Goal: Task Accomplishment & Management: Manage account settings

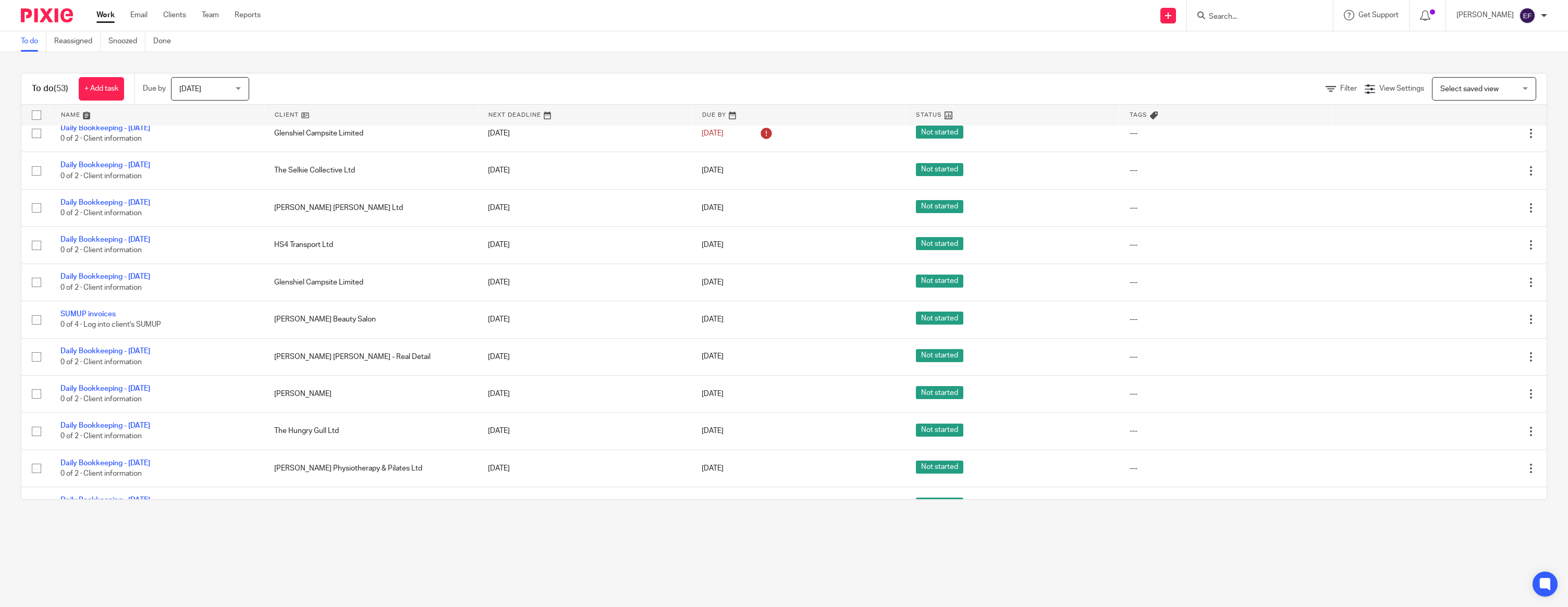
scroll to position [1202, 0]
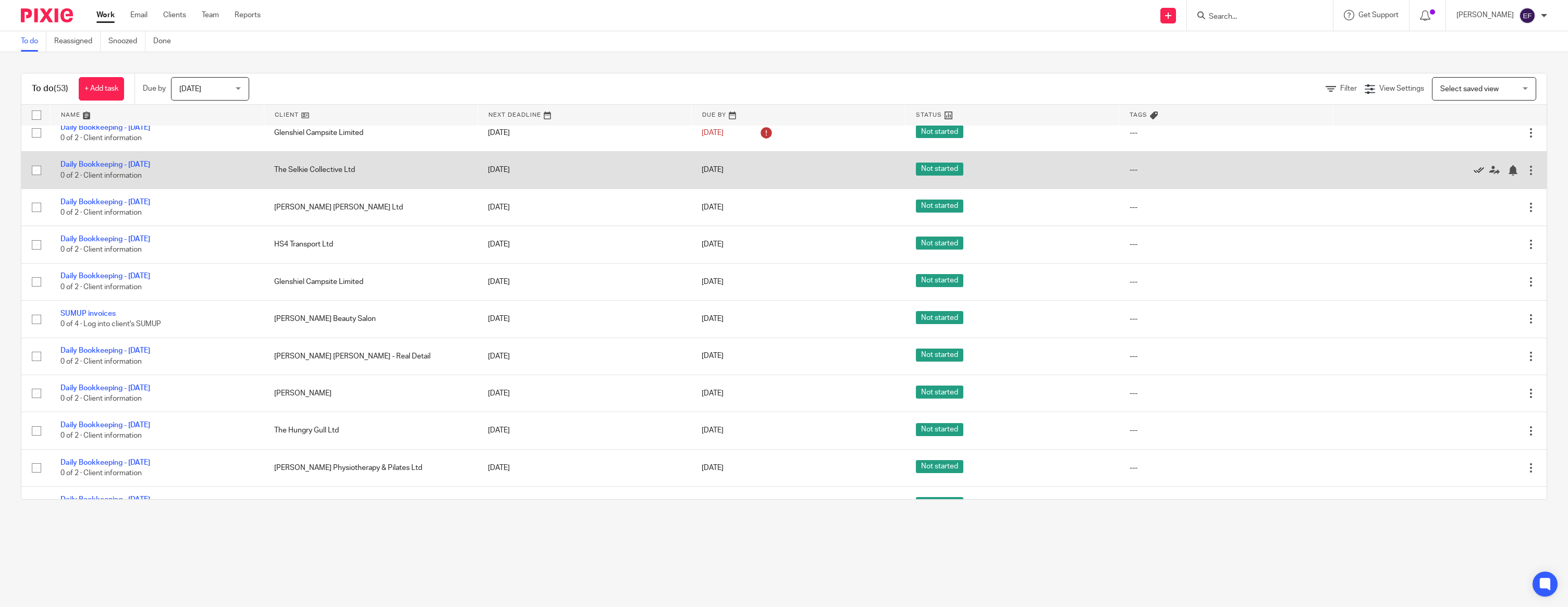
click at [698, 176] on icon at bounding box center [1479, 170] width 11 height 11
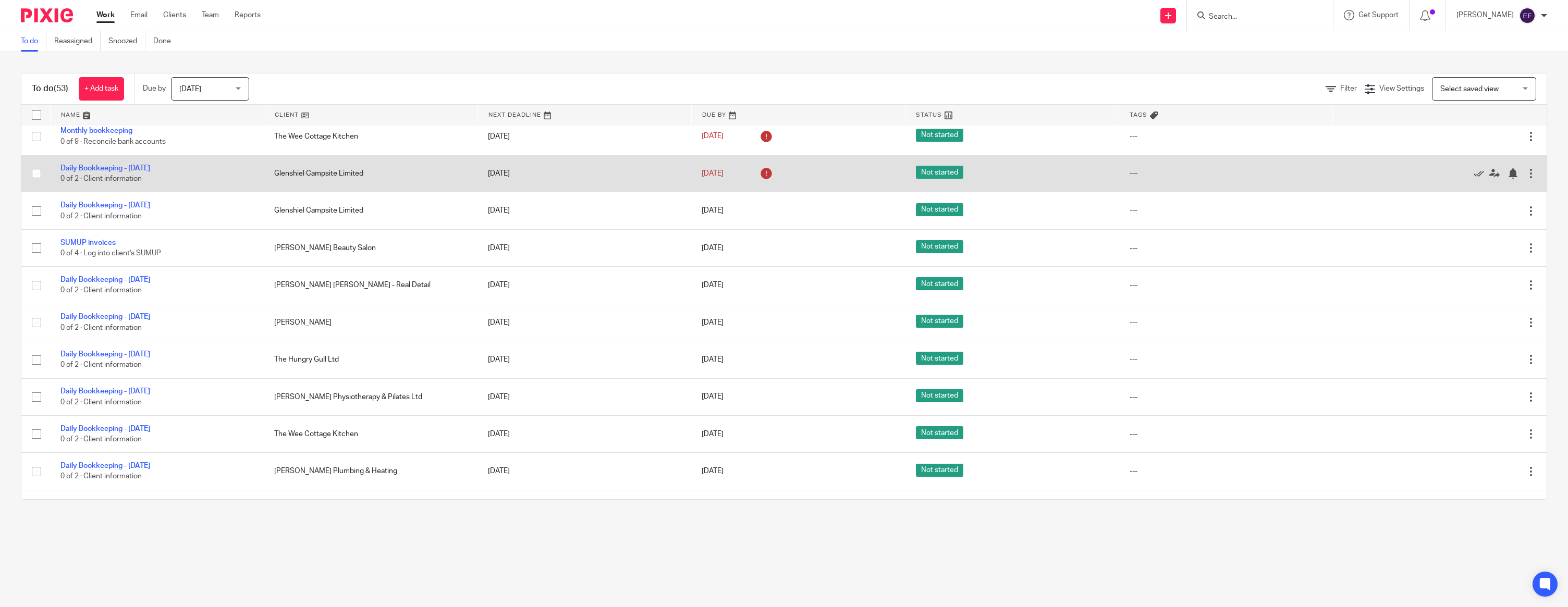
scroll to position [1158, 0]
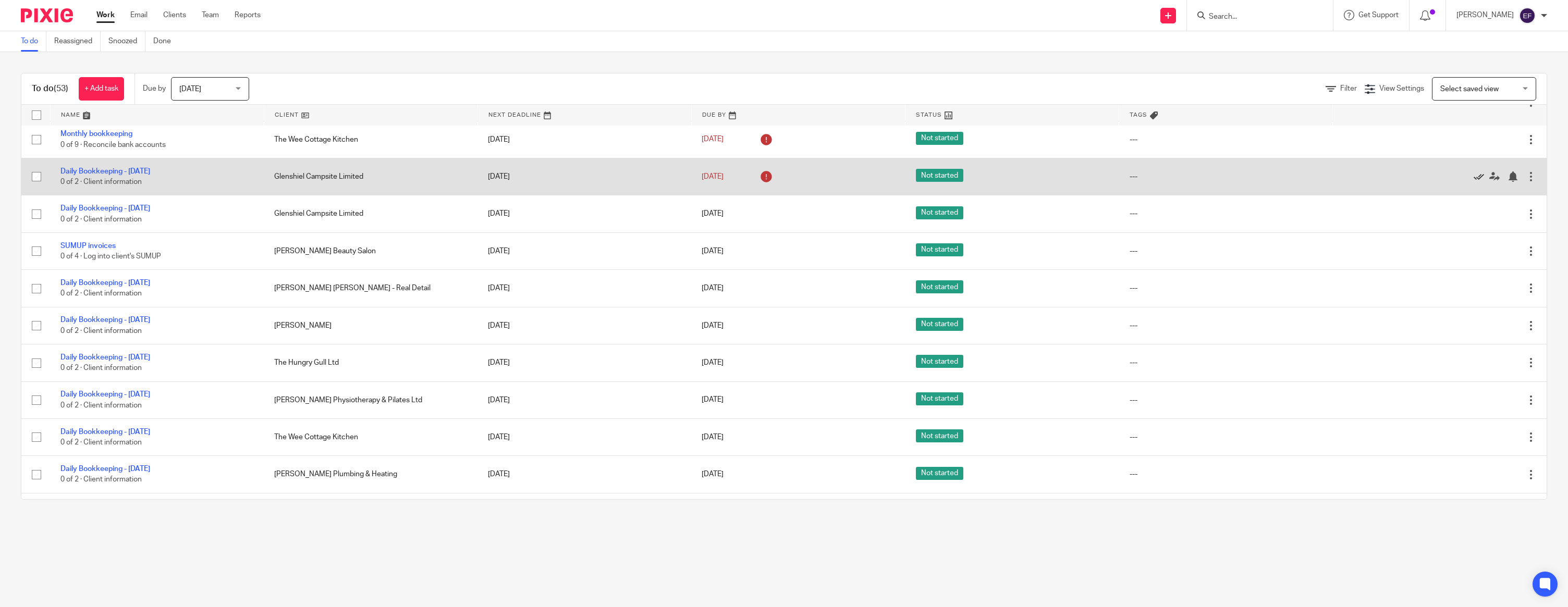
click at [698, 182] on icon at bounding box center [1479, 176] width 11 height 11
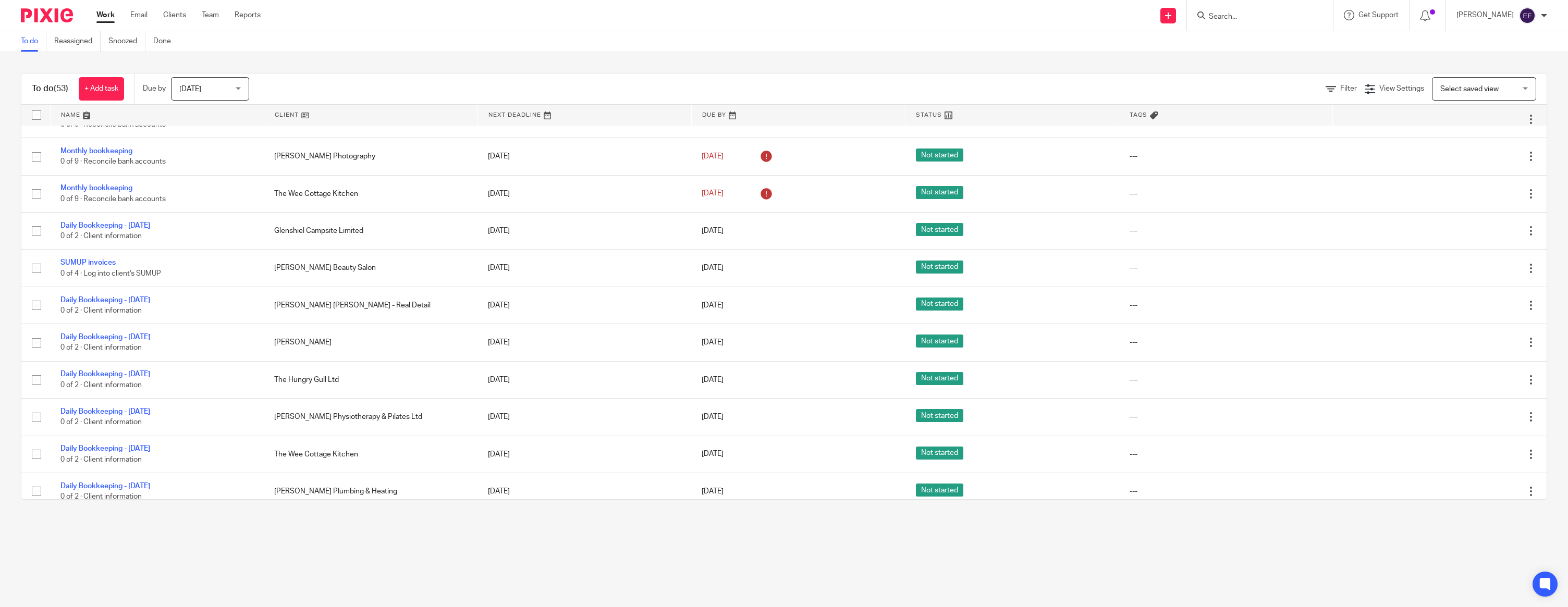
scroll to position [1091, 0]
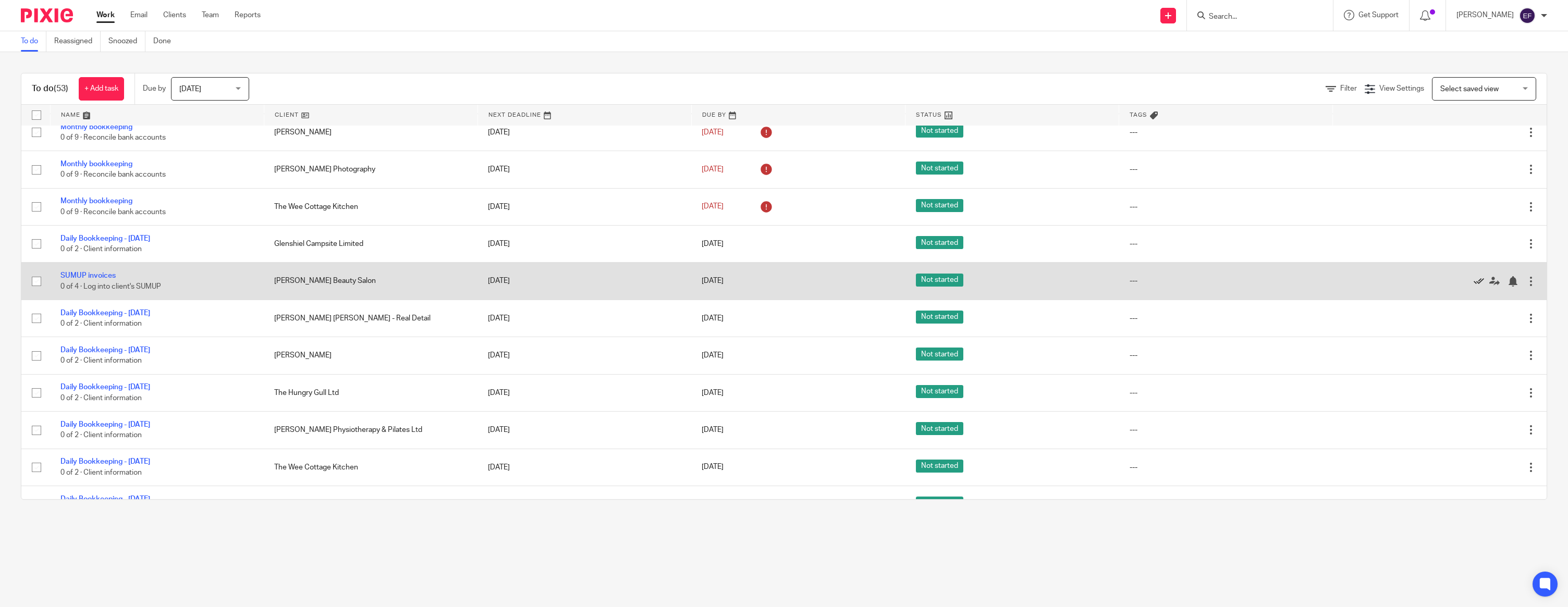
click at [698, 287] on icon at bounding box center [1479, 281] width 11 height 11
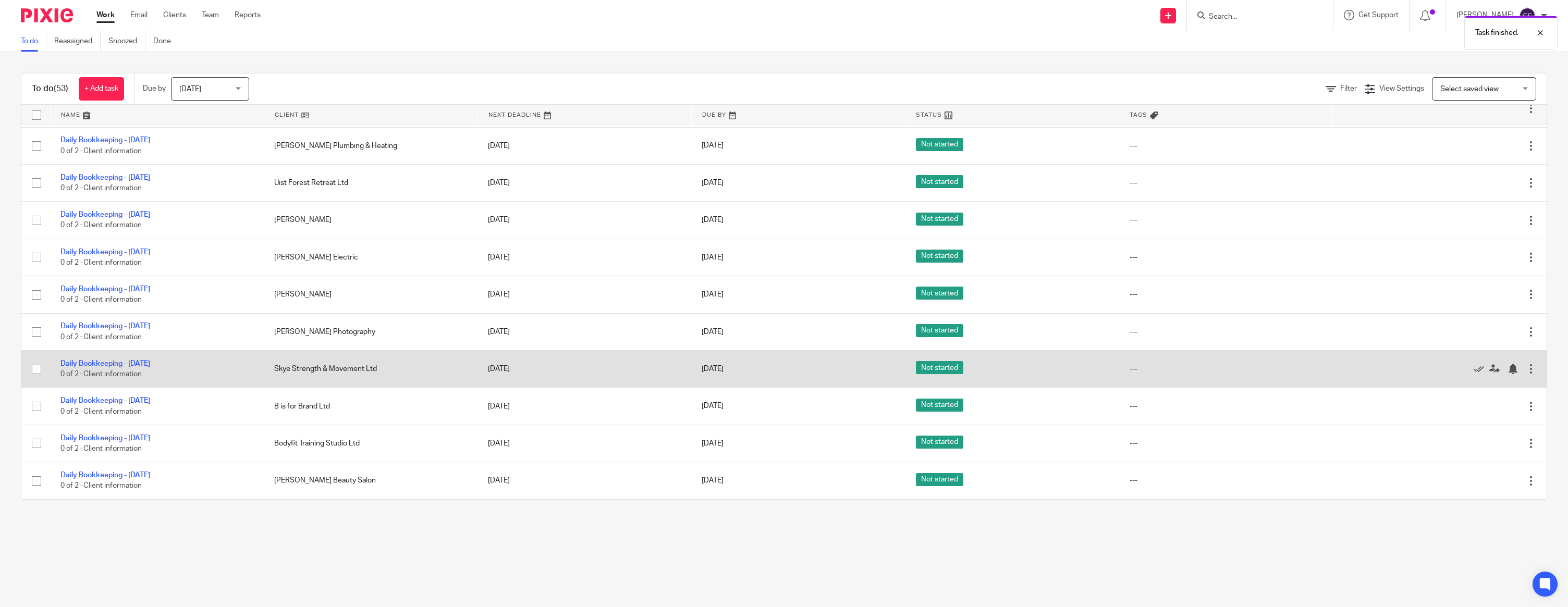
scroll to position [1437, 0]
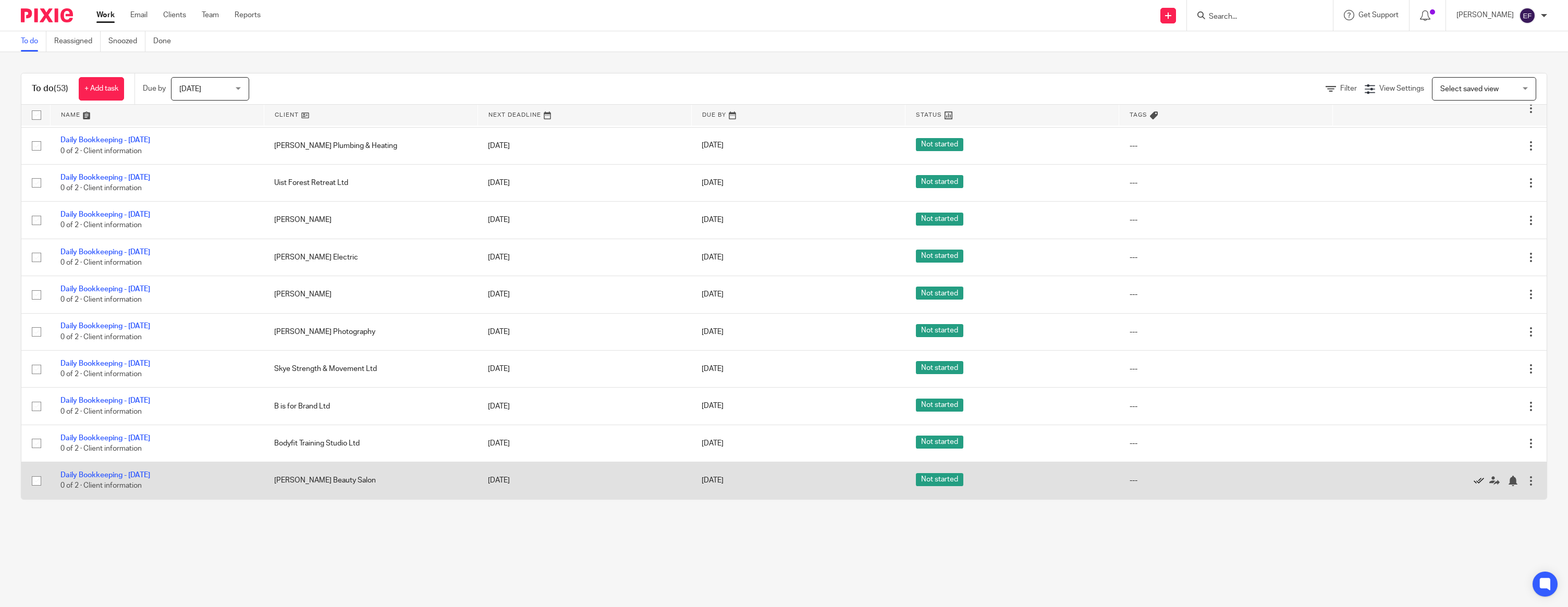
click at [698, 477] on icon at bounding box center [1479, 481] width 11 height 11
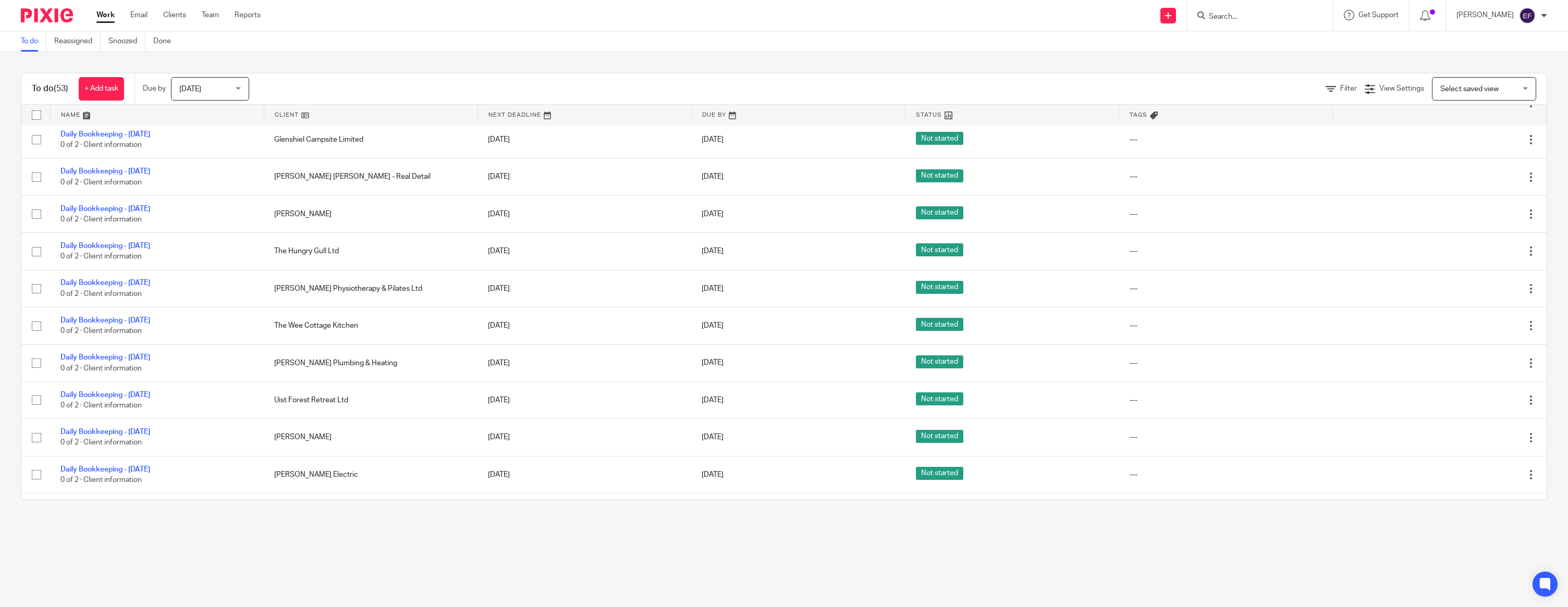
scroll to position [1197, 0]
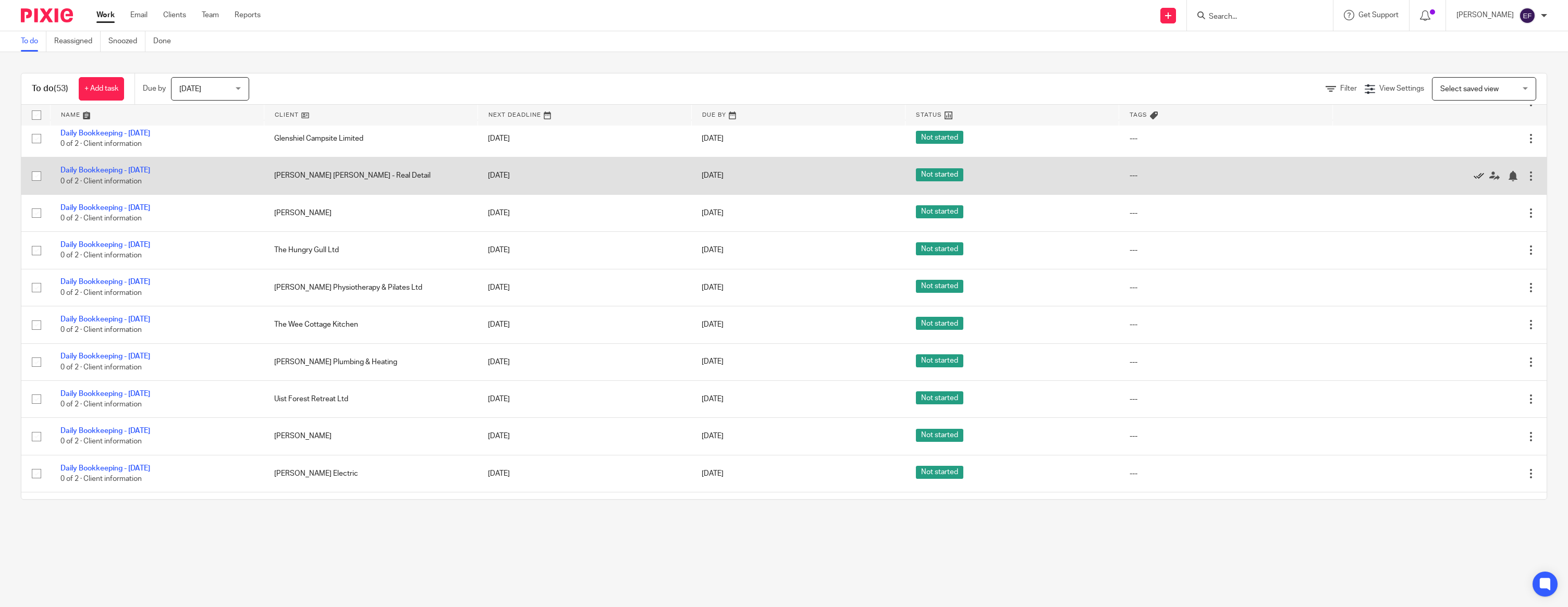
click at [698, 181] on icon at bounding box center [1479, 176] width 11 height 11
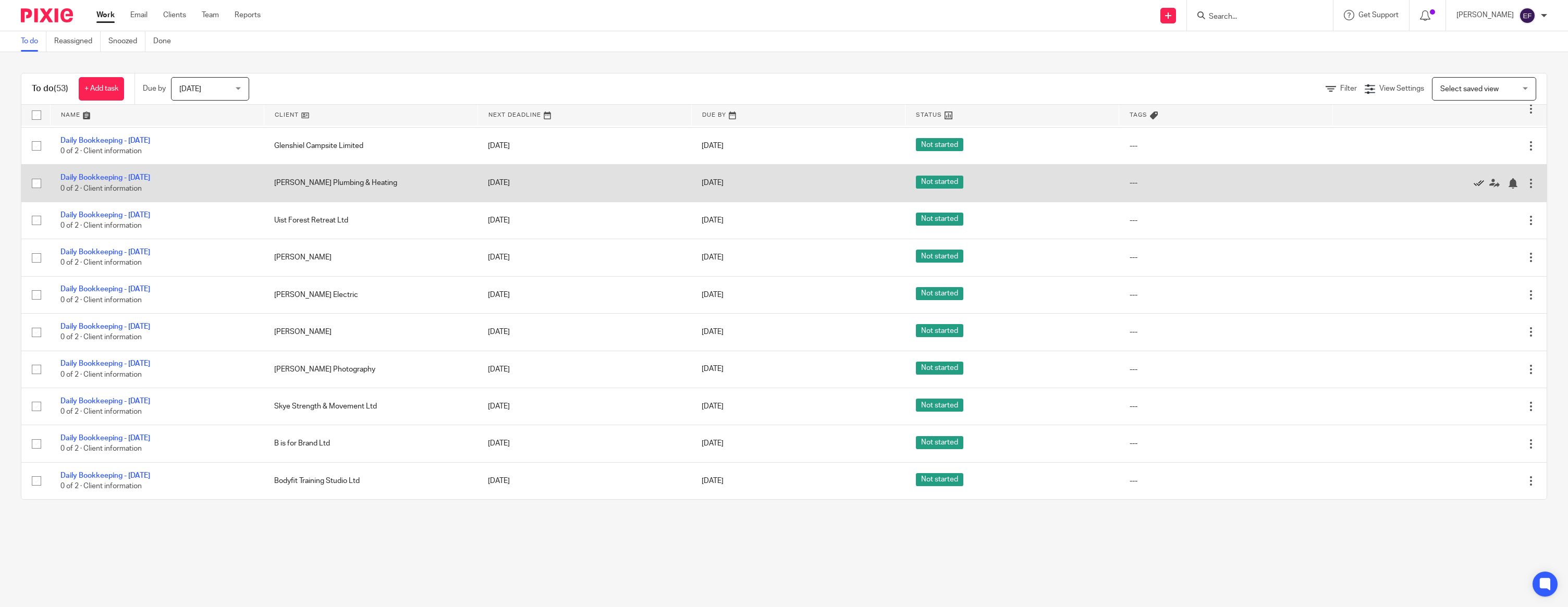
click at [698, 189] on icon at bounding box center [1479, 183] width 11 height 11
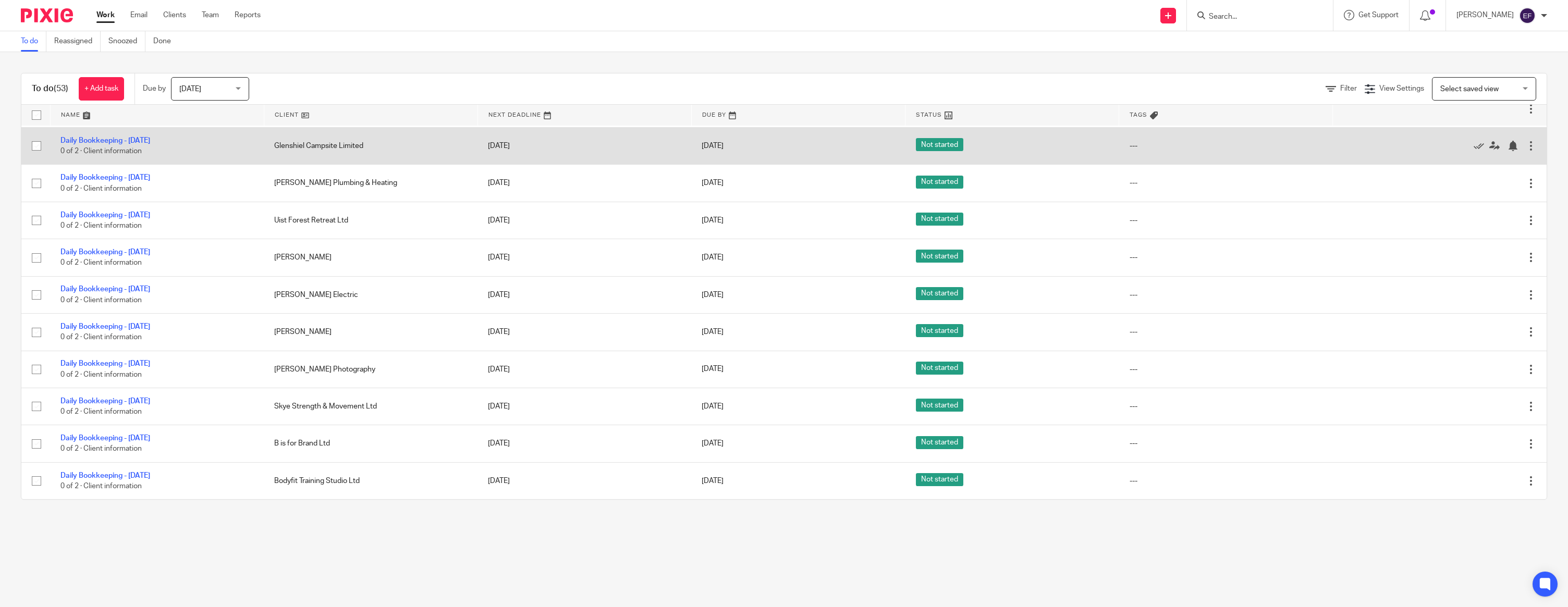
scroll to position [1173, 0]
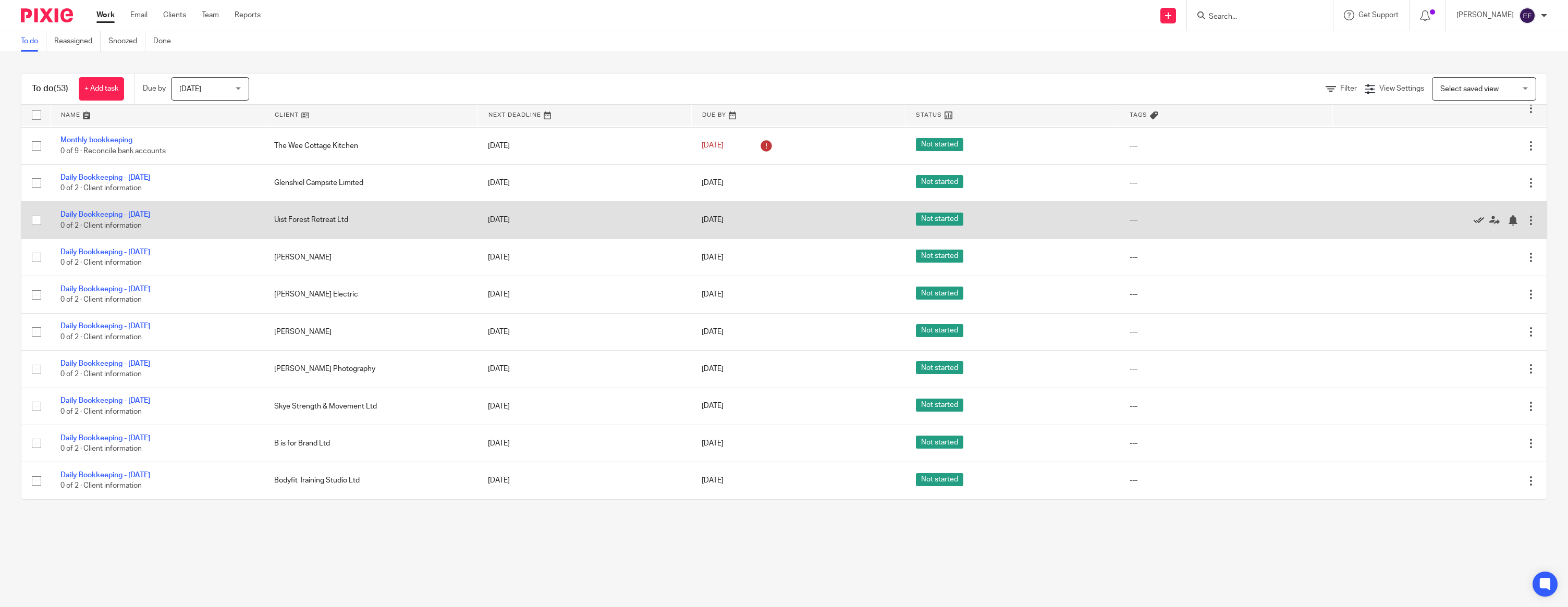
click at [698, 215] on icon at bounding box center [1479, 221] width 11 height 11
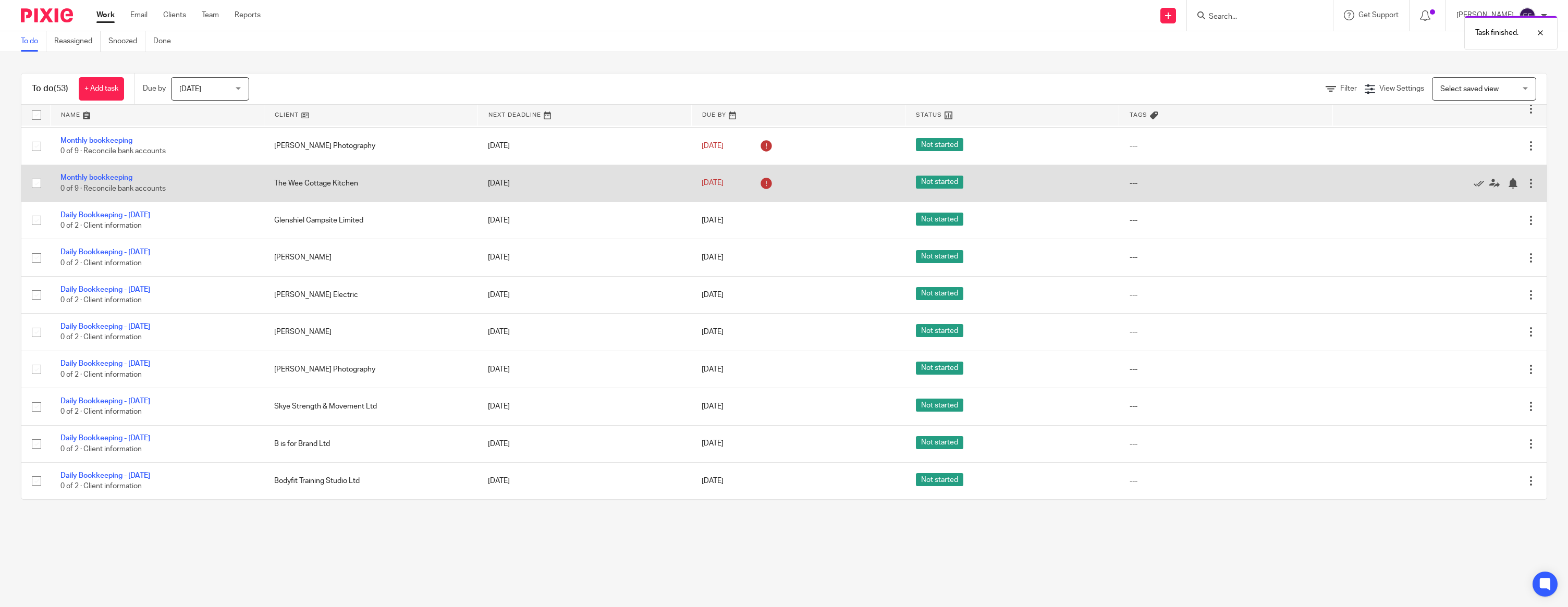
scroll to position [1135, 0]
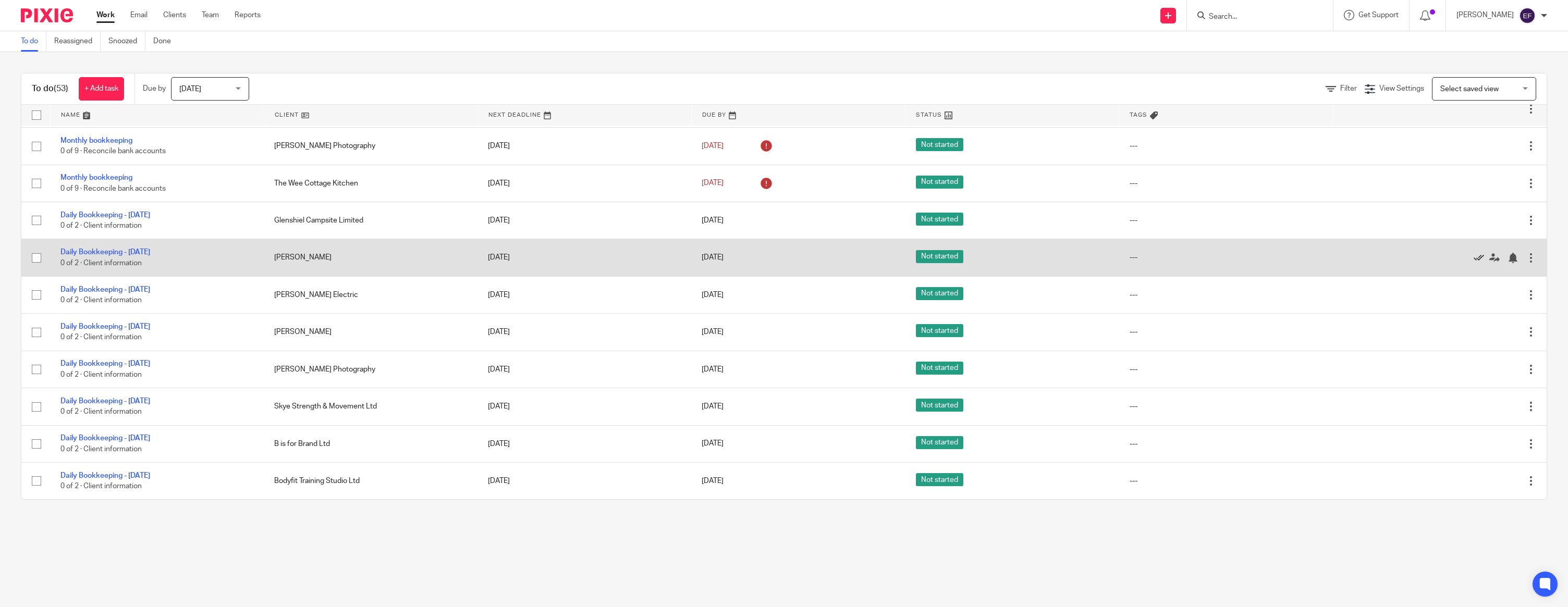
click at [698, 253] on icon at bounding box center [1479, 258] width 11 height 11
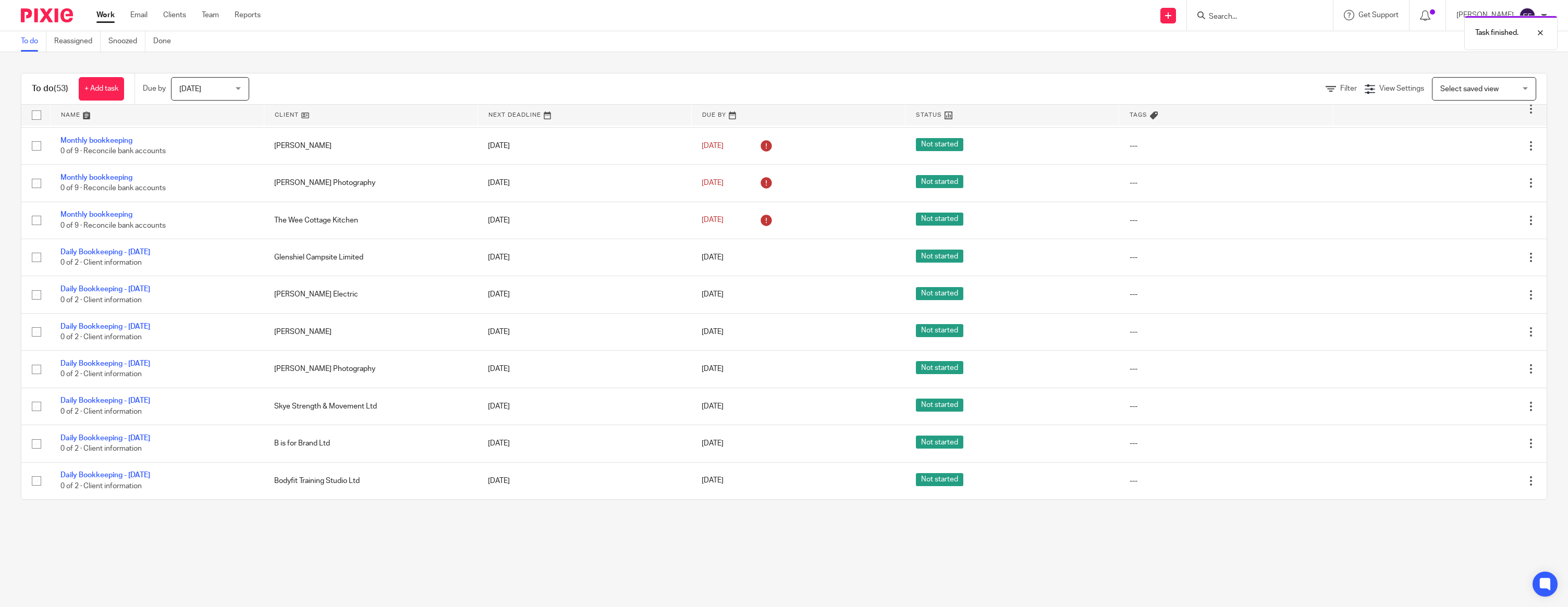
scroll to position [1098, 0]
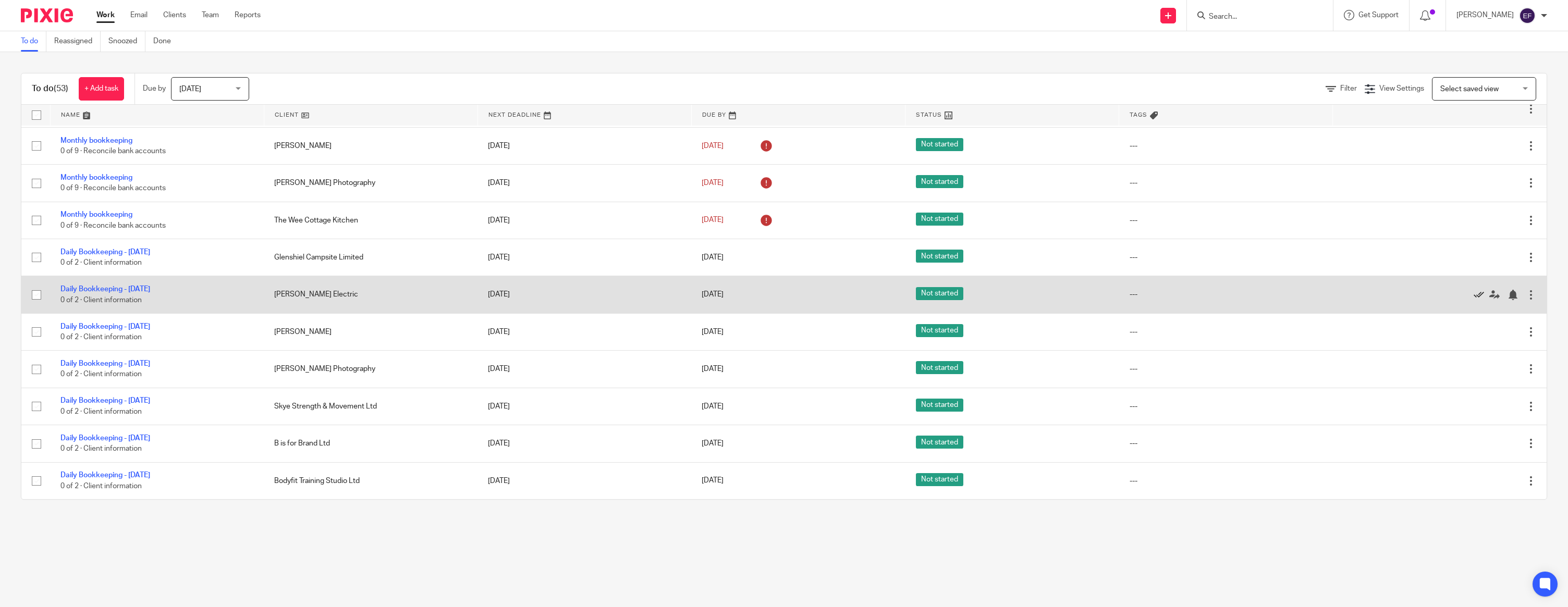
click at [698, 290] on icon at bounding box center [1479, 295] width 11 height 11
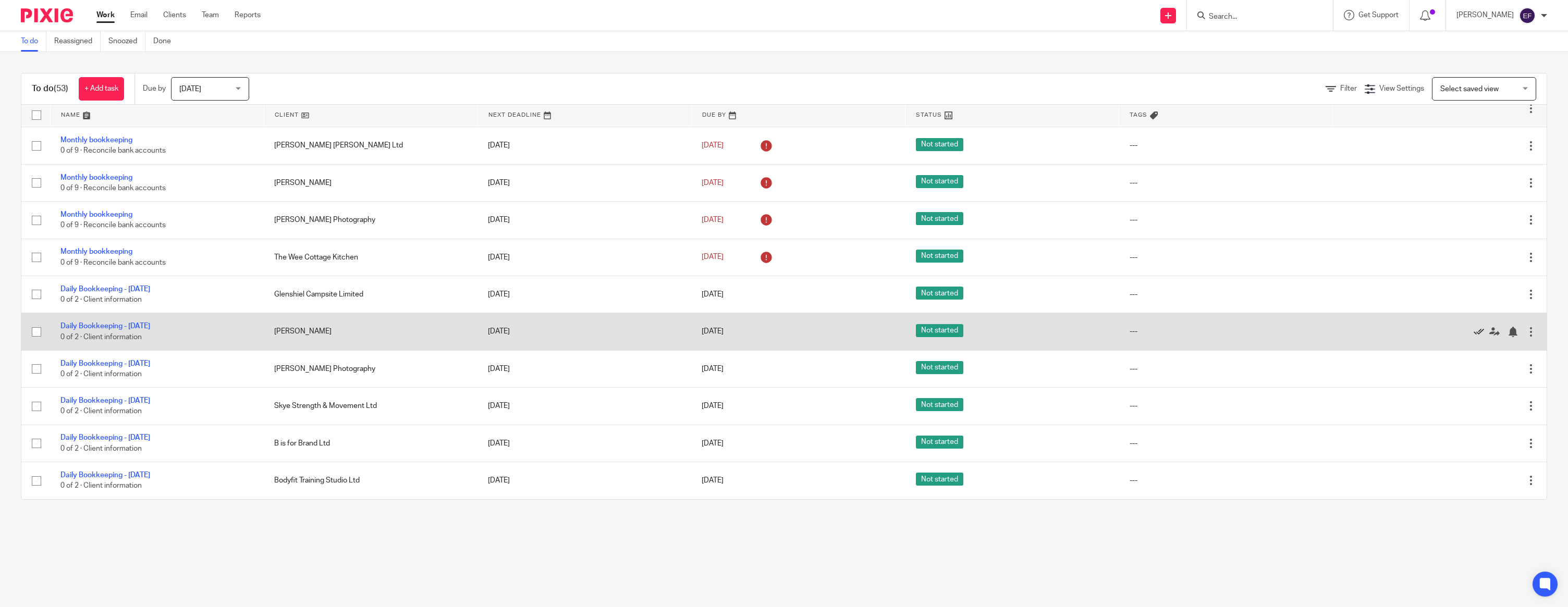
click at [698, 329] on icon at bounding box center [1479, 332] width 11 height 11
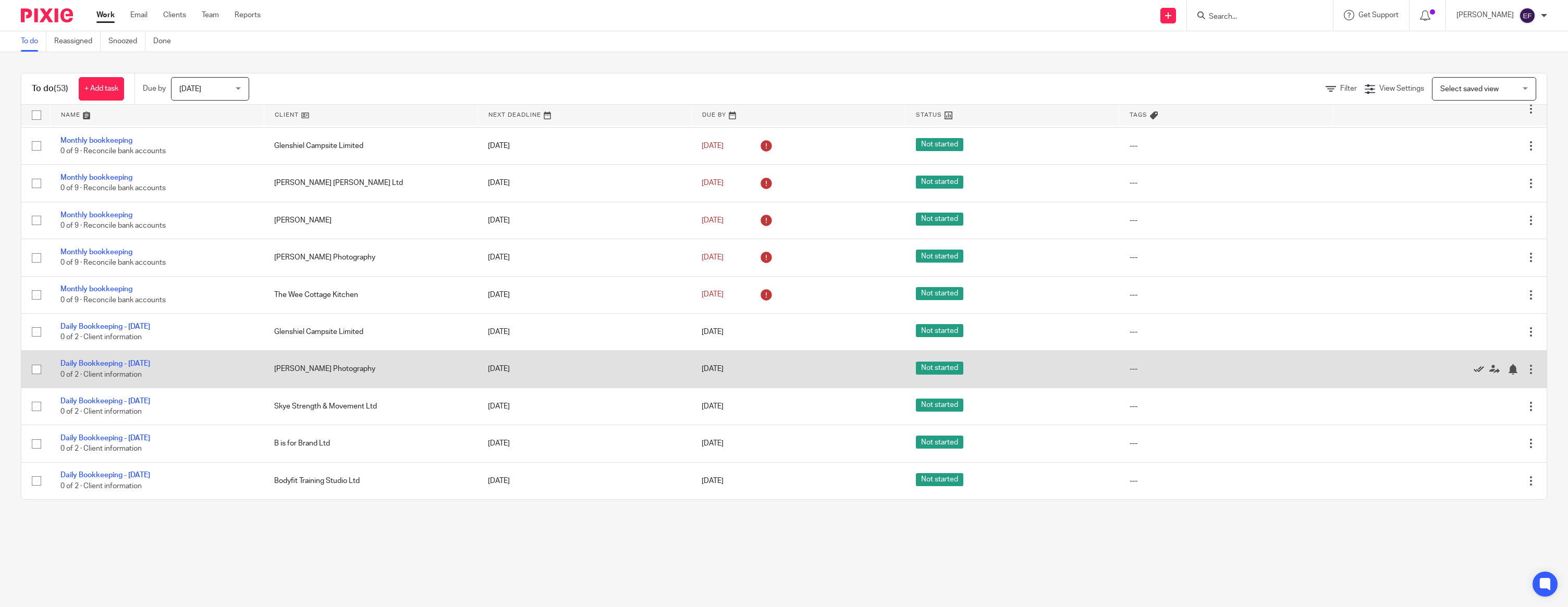
click at [698, 367] on icon at bounding box center [1479, 370] width 11 height 11
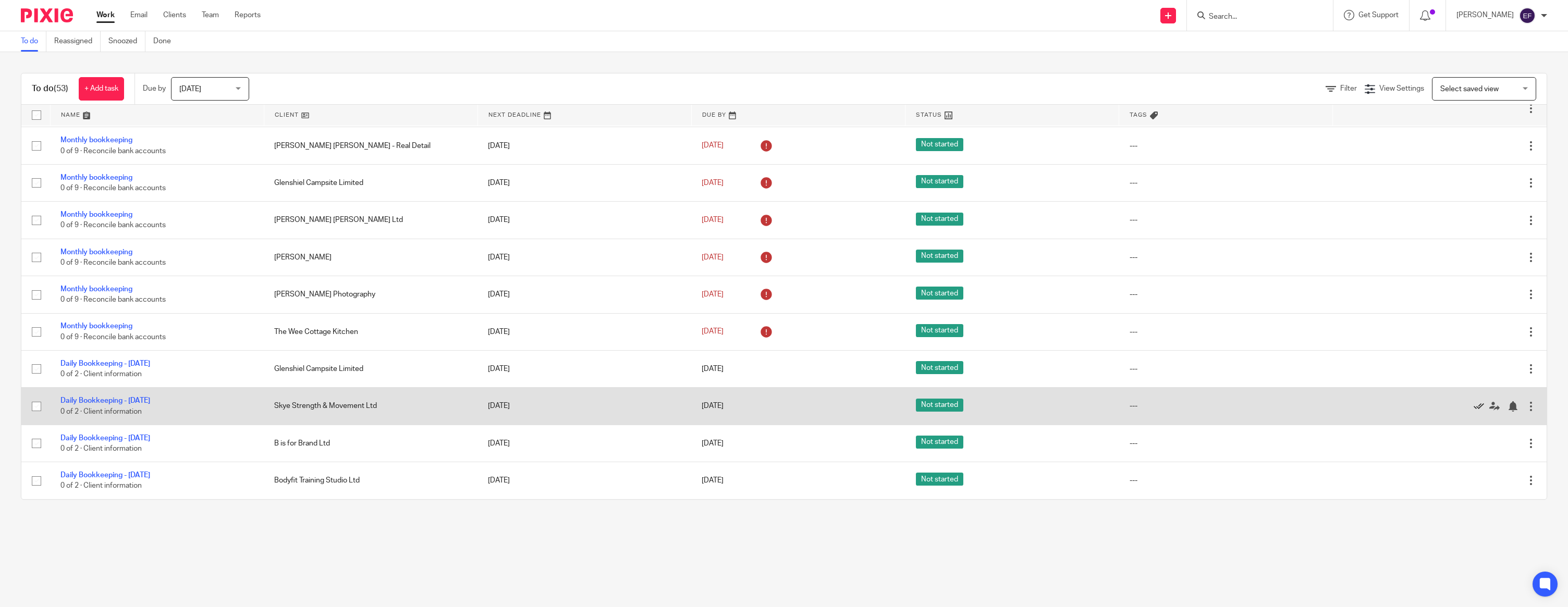
click at [698, 404] on icon at bounding box center [1479, 406] width 11 height 11
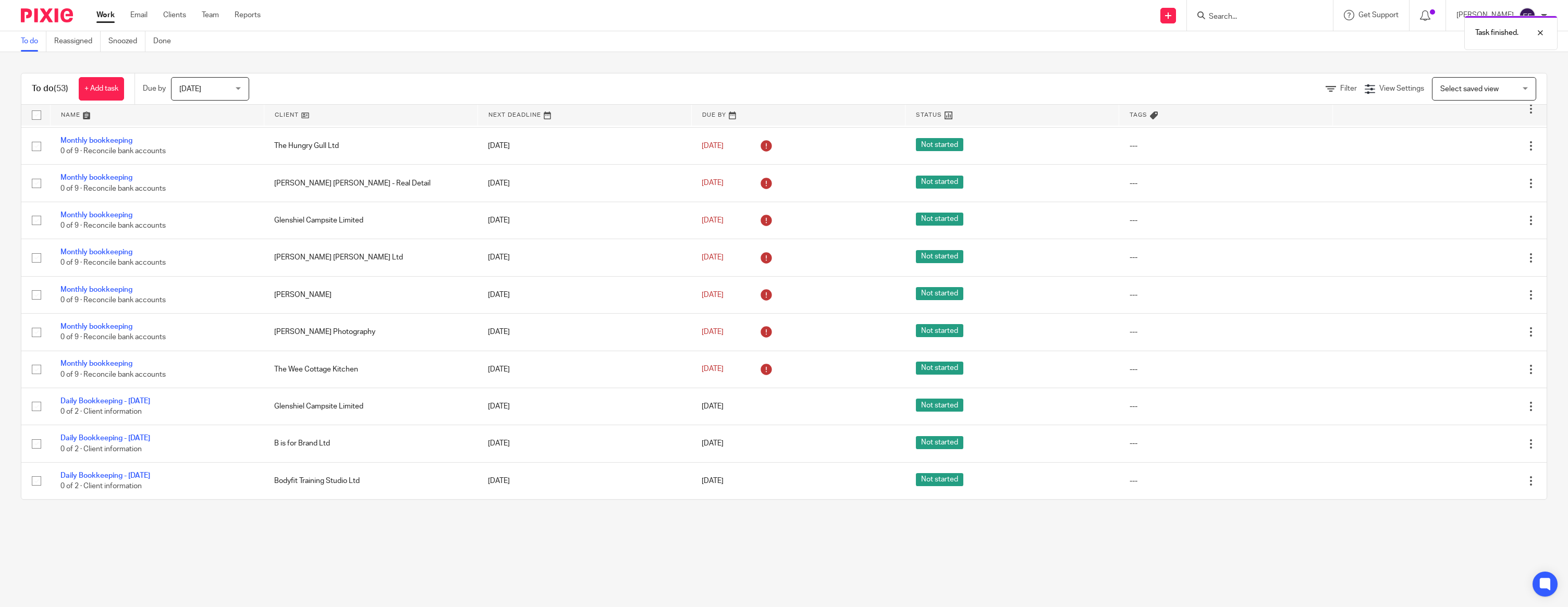
scroll to position [946, 0]
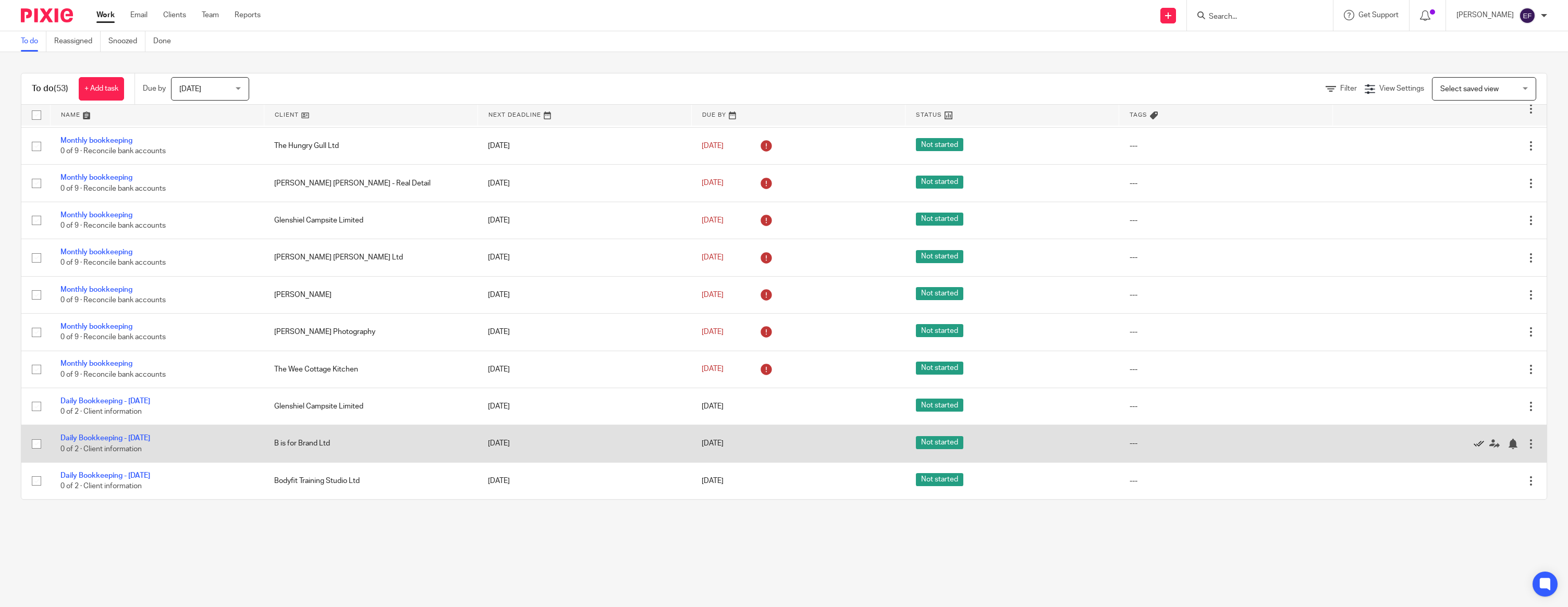
click at [698, 442] on icon at bounding box center [1479, 444] width 11 height 11
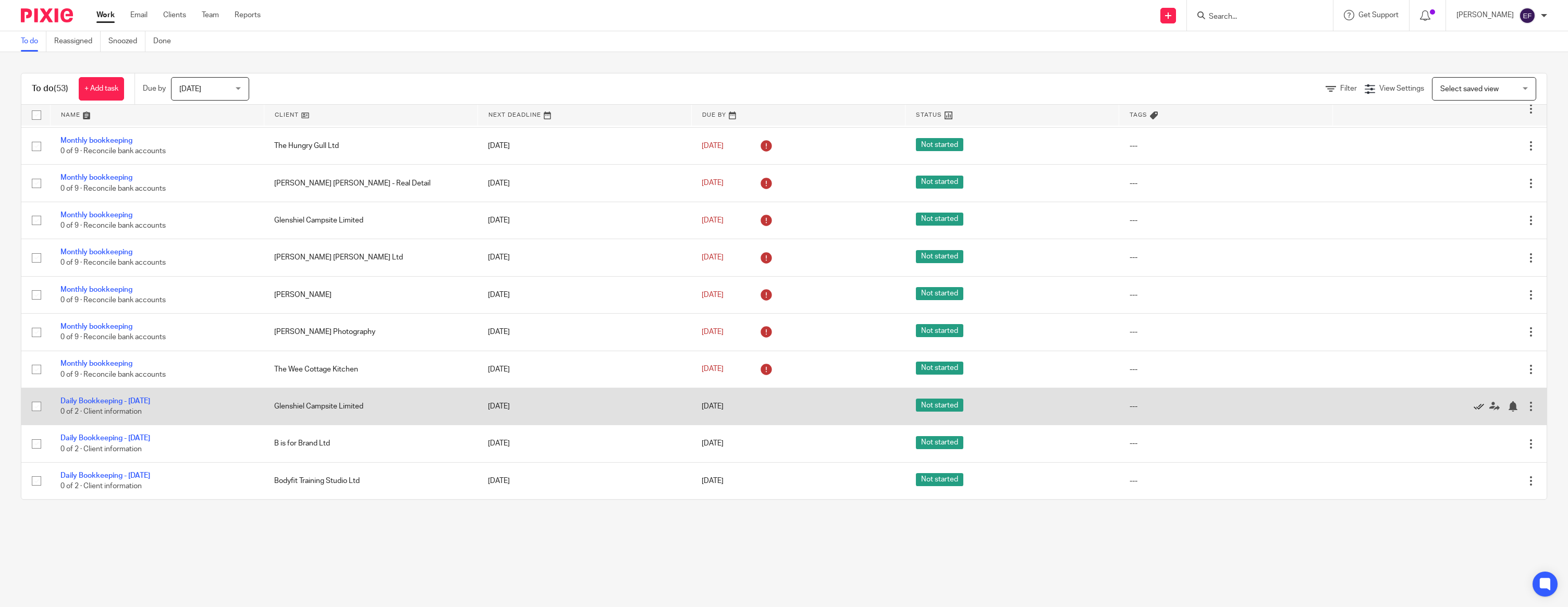
scroll to position [909, 0]
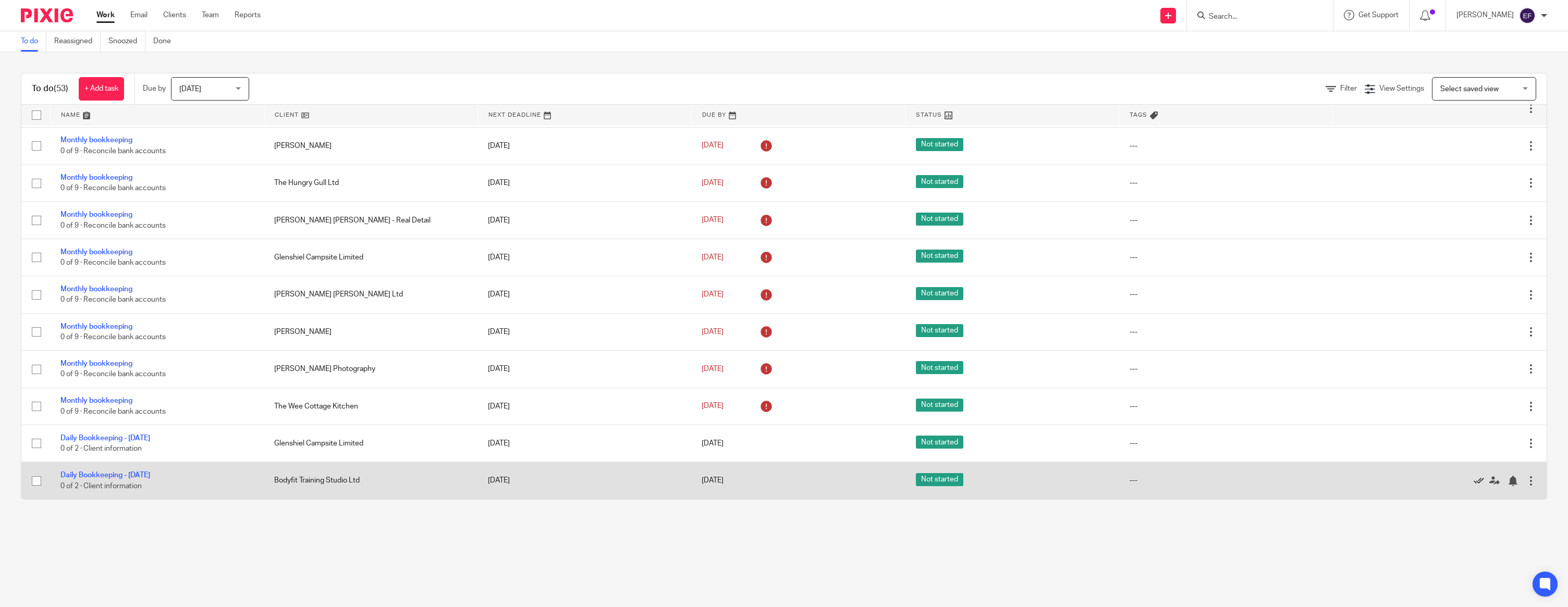
click at [698, 479] on icon at bounding box center [1479, 481] width 11 height 11
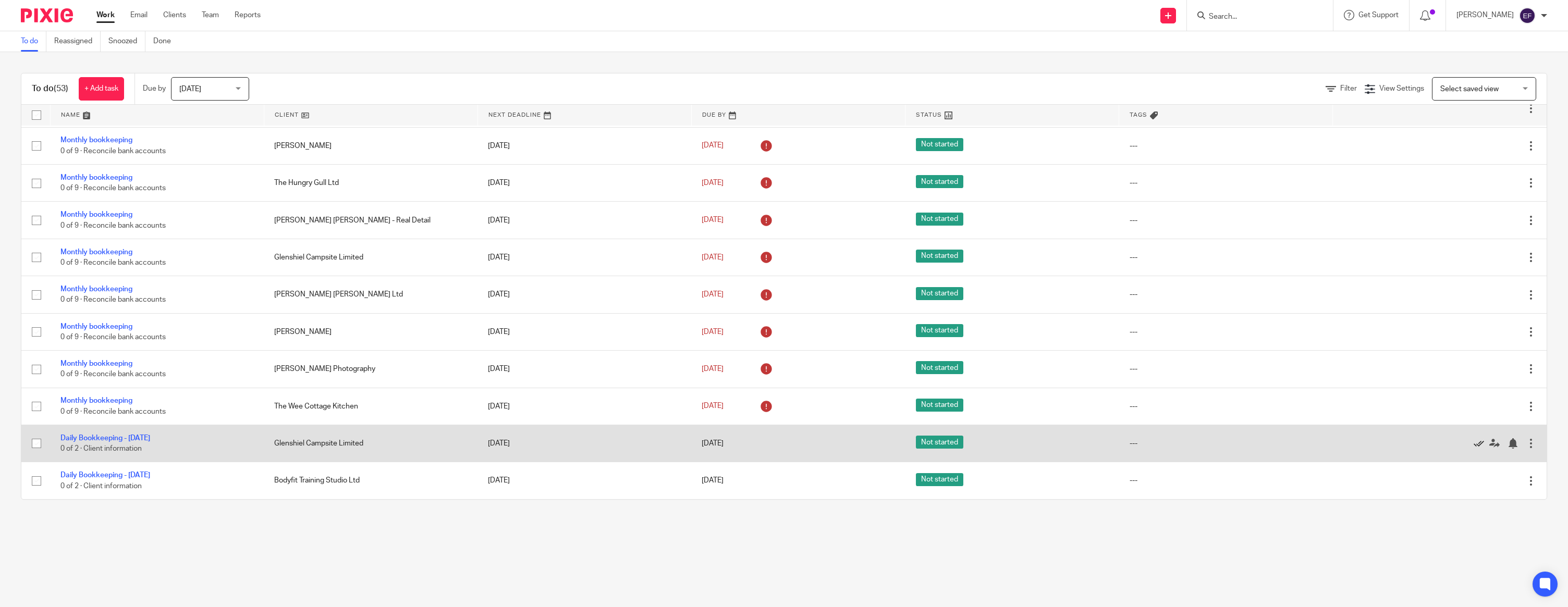
scroll to position [871, 0]
